Goal: Information Seeking & Learning: Compare options

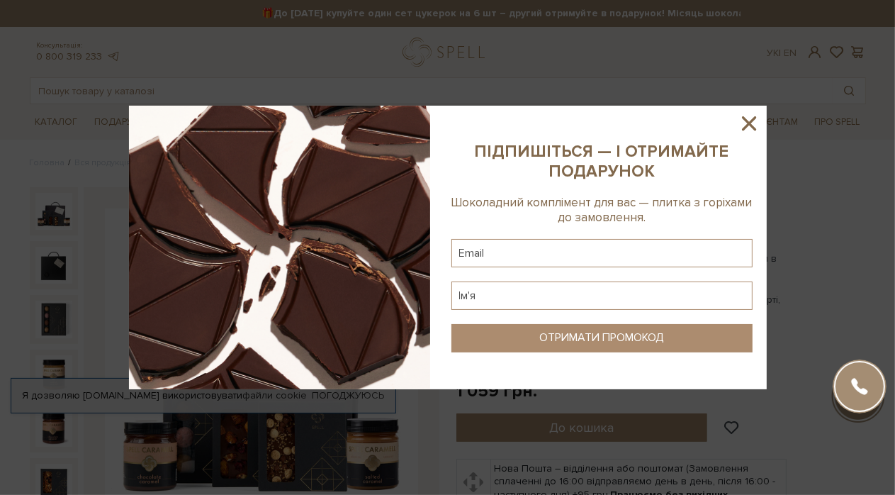
click at [754, 124] on icon at bounding box center [749, 123] width 24 height 24
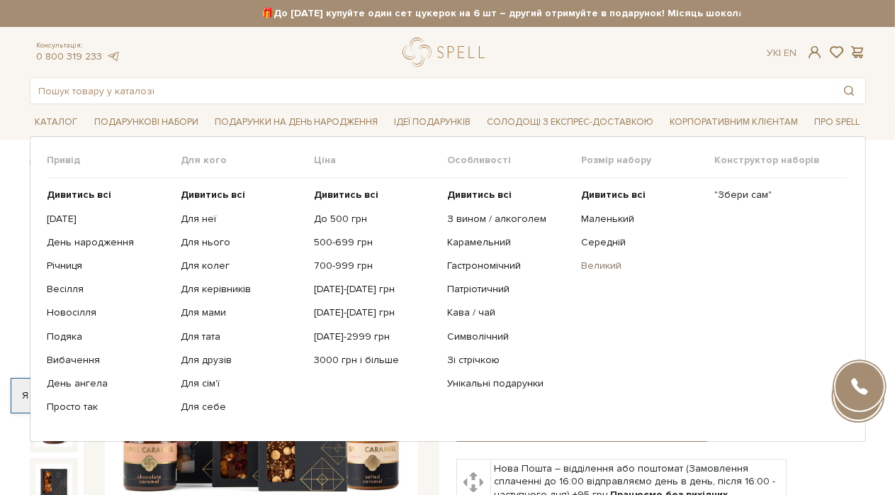
click at [612, 272] on link "Великий" at bounding box center [642, 265] width 123 height 13
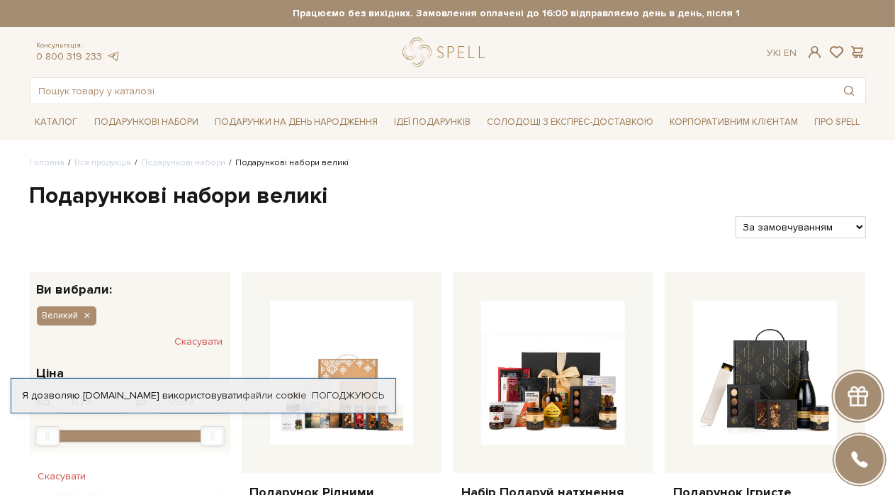
select select "[URL][DOMAIN_NAME]"
click at [736, 233] on select "За замовчуванням За Ціною (зростання) За Ціною (зменшення) Новинки За популярні…" at bounding box center [801, 227] width 130 height 22
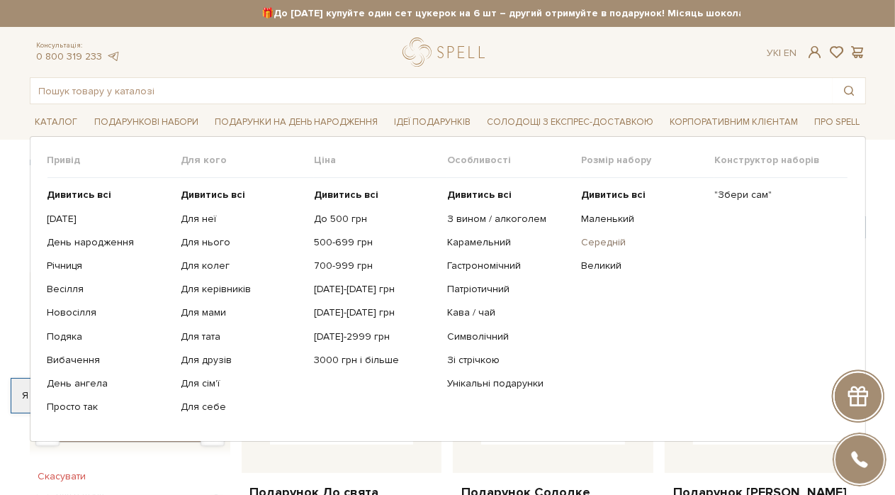
click at [616, 249] on link "Середній" at bounding box center [642, 242] width 123 height 13
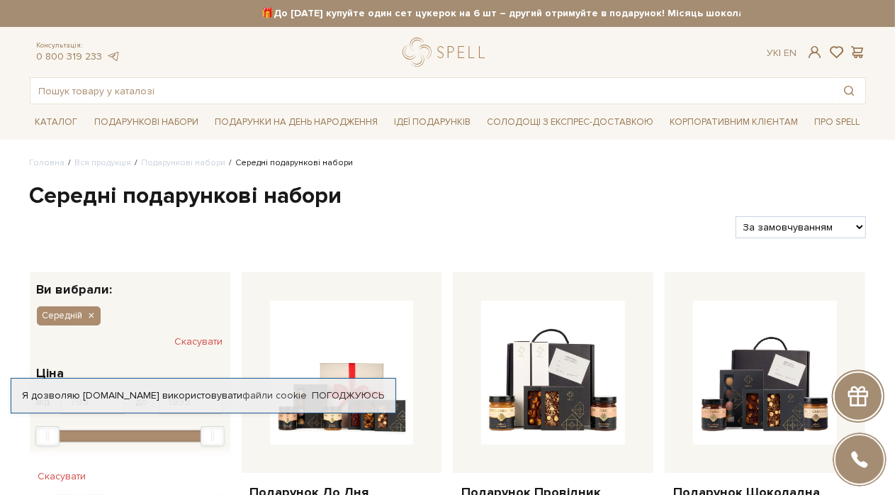
click at [774, 238] on select "За замовчуванням За Ціною (зростання) За Ціною (зменшення) Новинки За популярні…" at bounding box center [801, 227] width 130 height 22
select select "https://spellchocolate.com/our-productions/podarunkovi-box/serednij?sort=p.pric…"
click at [736, 233] on select "За замовчуванням За Ціною (зростання) За Ціною (зменшення) Новинки За популярні…" at bounding box center [801, 227] width 130 height 22
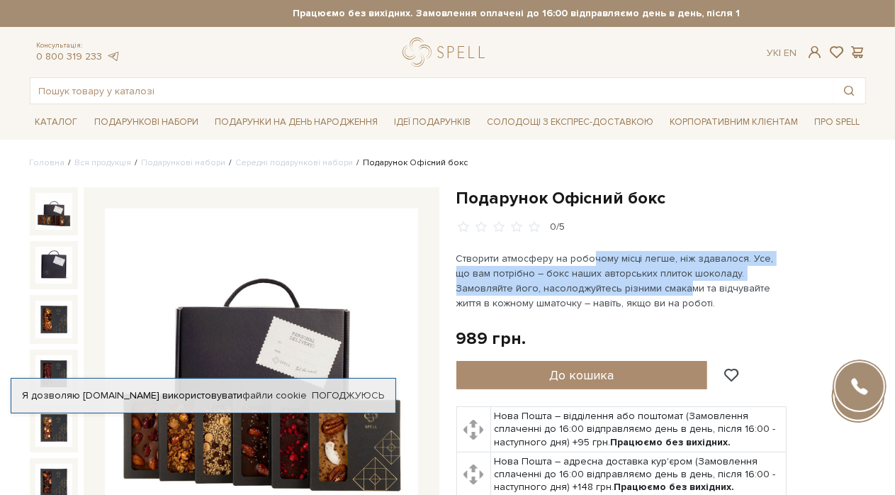
drag, startPoint x: 595, startPoint y: 279, endPoint x: 628, endPoint y: 316, distance: 49.2
click at [628, 310] on p "Створити атмосферу на робочому місці легше, ніж здавалося. Усе, що вам потрібно…" at bounding box center [622, 281] width 332 height 60
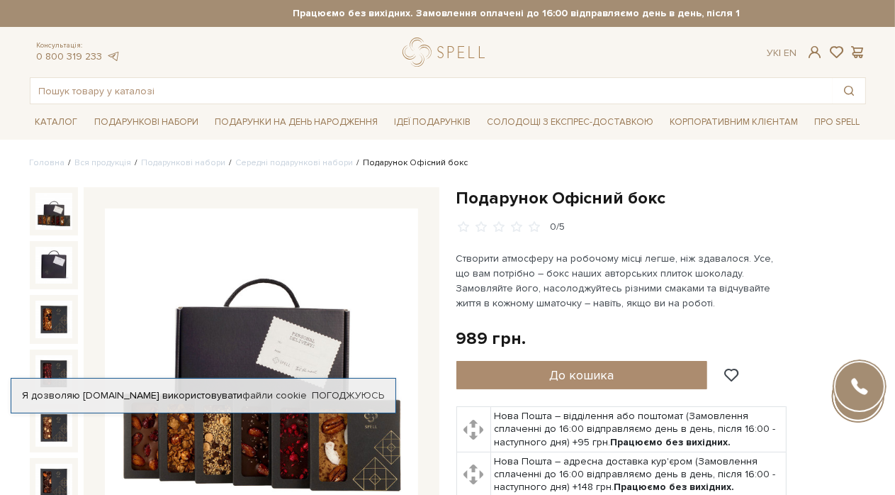
click at [672, 310] on p "Створити атмосферу на робочому місці легше, ніж здавалося. Усе, що вам потрібно…" at bounding box center [622, 281] width 332 height 60
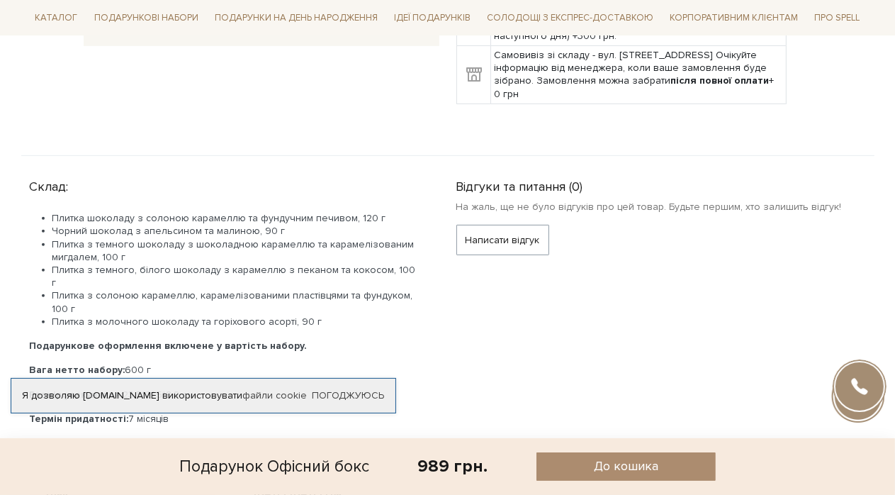
scroll to position [567, 0]
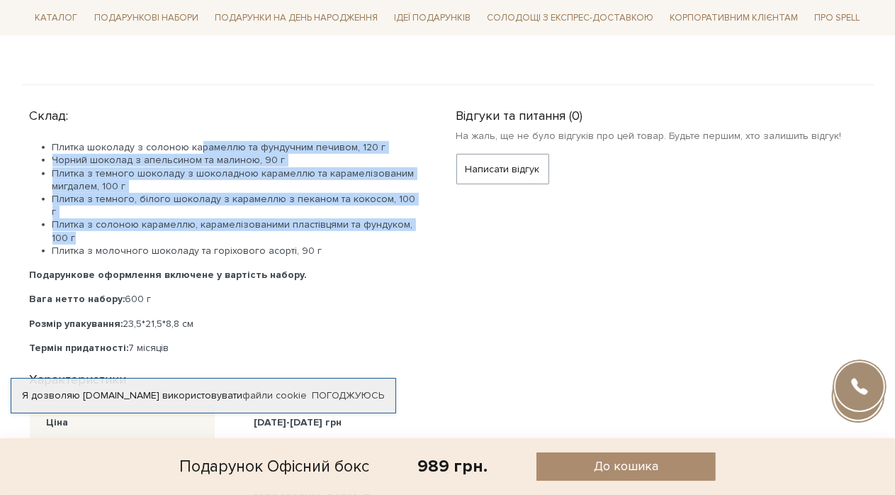
drag, startPoint x: 206, startPoint y: 205, endPoint x: 339, endPoint y: 285, distance: 155.4
click at [339, 257] on ul "Плитка шоколаду з солоною карамеллю та фундучним печивом, 120 г Чорний шоколад …" at bounding box center [226, 199] width 393 height 116
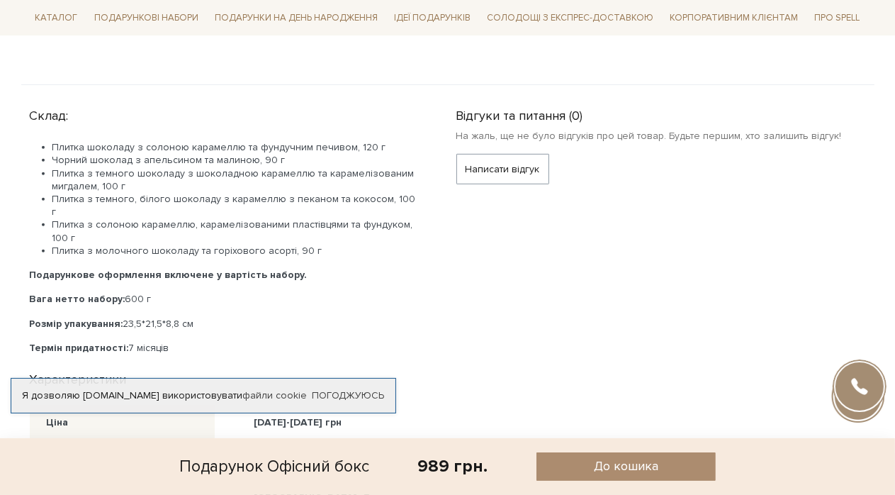
click at [397, 304] on div "Плитка шоколаду з солоною карамеллю та фундучним печивом, 120 г Чорний шоколад …" at bounding box center [226, 247] width 393 height 213
drag, startPoint x: 360, startPoint y: 297, endPoint x: 188, endPoint y: 293, distance: 171.5
click at [188, 257] on li "Плитка з молочного шоколаду та горіхового асорті, 90 г" at bounding box center [237, 250] width 370 height 13
click at [422, 322] on div "Склад: Плитка шоколаду з солоною карамеллю та фундучним печивом, 120 г Чорний ш…" at bounding box center [235, 228] width 410 height 252
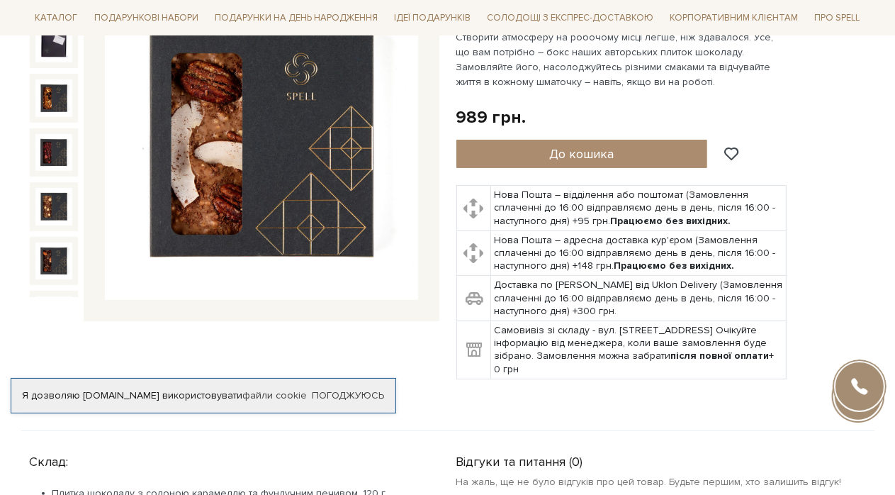
scroll to position [0, 0]
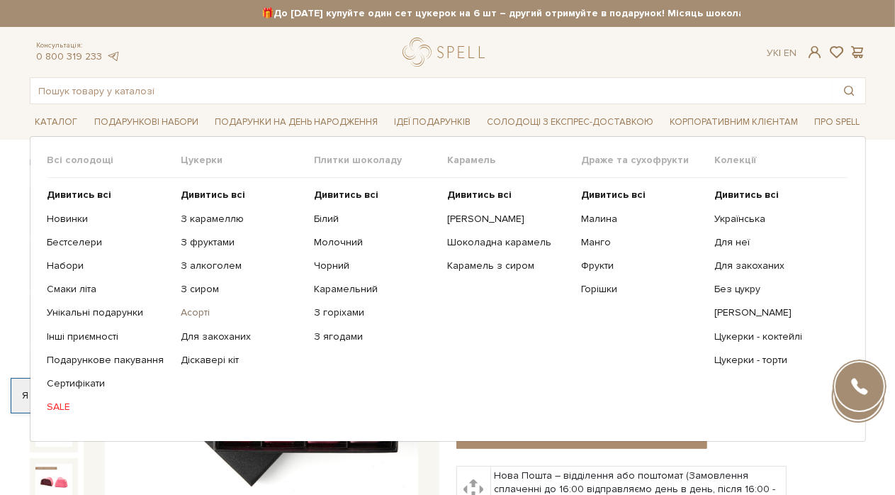
click at [198, 319] on link "Асорті" at bounding box center [242, 312] width 123 height 13
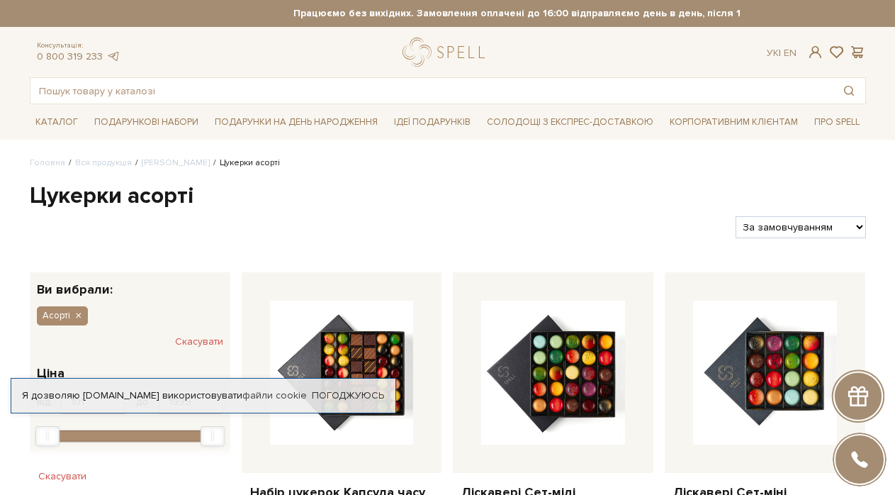
drag, startPoint x: 0, startPoint y: 0, endPoint x: 814, endPoint y: 242, distance: 848.6
click at [813, 237] on select "За замовчуванням За Ціною (зростання) За Ціною (зменшення) Новинки За популярні…" at bounding box center [801, 227] width 130 height 22
select select "[URL][DOMAIN_NAME]"
click at [736, 233] on select "За замовчуванням За Ціною (зростання) За Ціною (зменшення) Новинки За популярні…" at bounding box center [801, 227] width 130 height 22
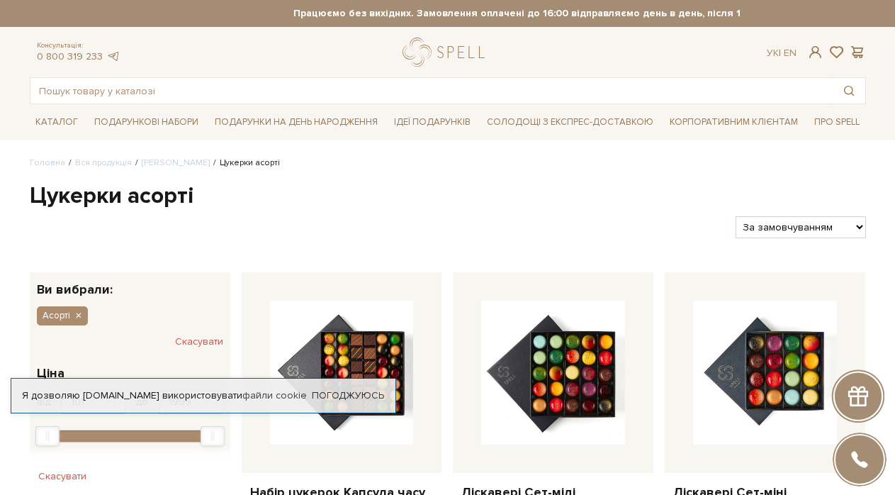
select select "[URL][DOMAIN_NAME]"
